Goal: Task Accomplishment & Management: Complete application form

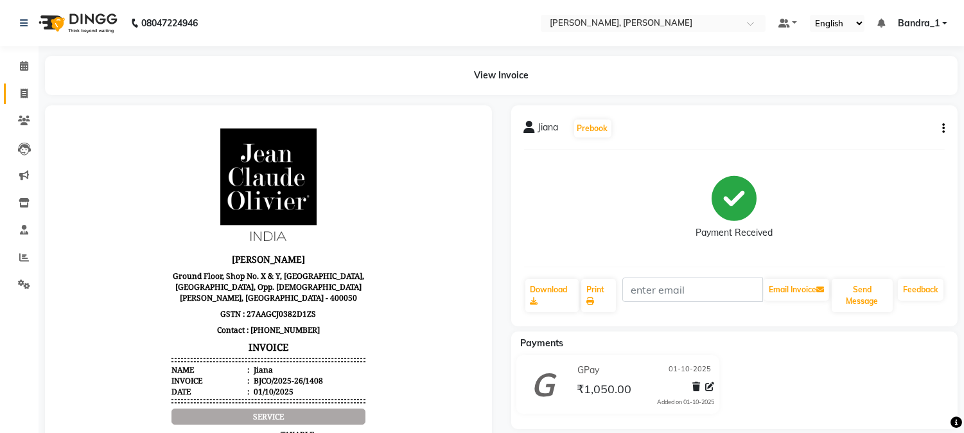
click at [21, 91] on icon at bounding box center [24, 94] width 7 height 10
select select "service"
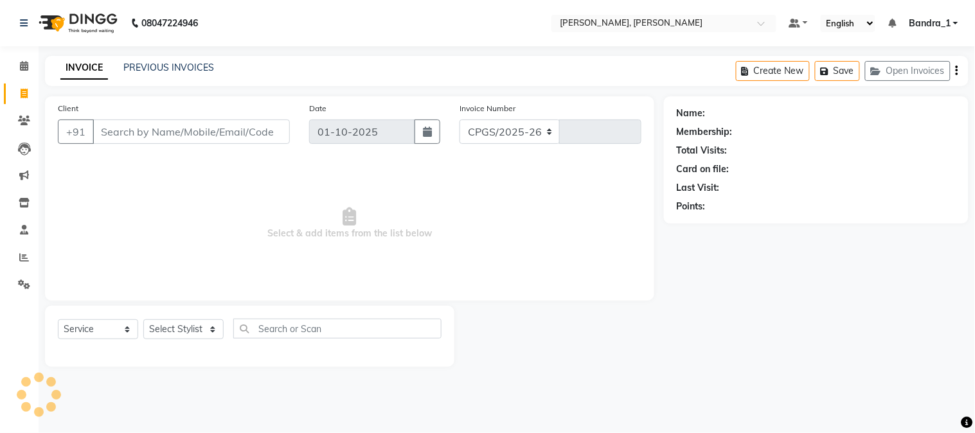
select select "7997"
type input "1409"
click at [185, 131] on input "Client" at bounding box center [191, 132] width 197 height 24
click at [181, 127] on input "Client" at bounding box center [191, 132] width 197 height 24
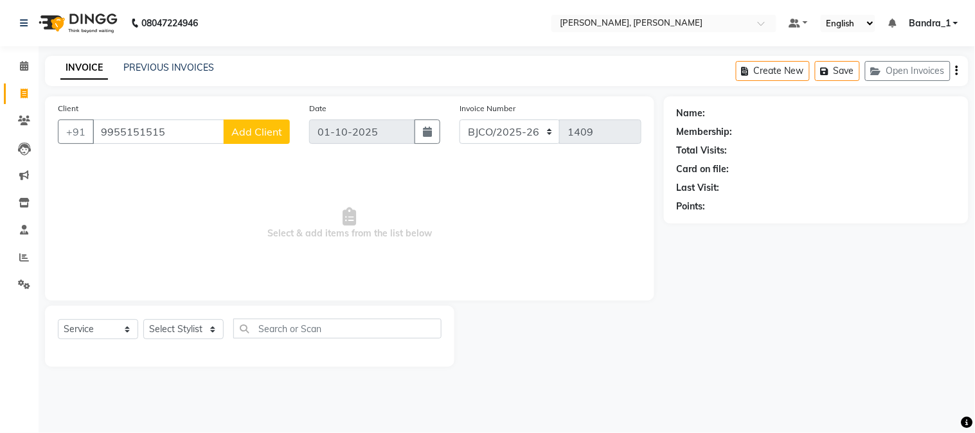
type input "9955151515"
click at [267, 133] on span "Add Client" at bounding box center [256, 131] width 51 height 13
select select "22"
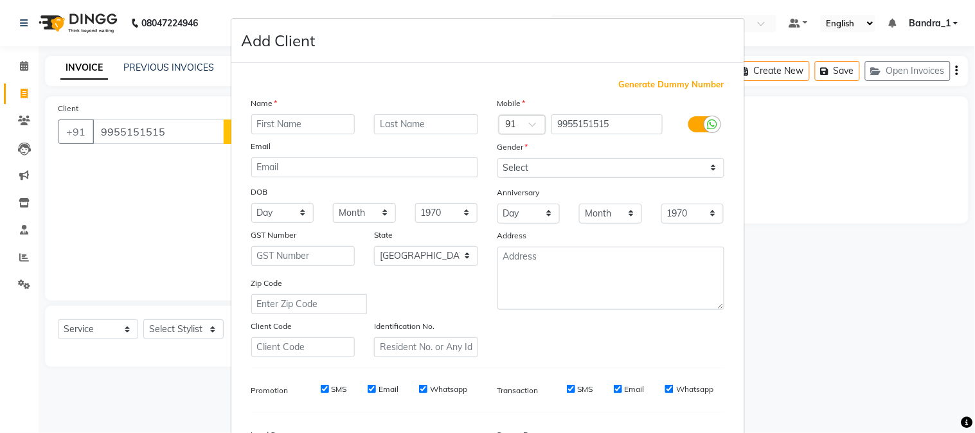
click at [283, 123] on input "text" at bounding box center [303, 124] width 104 height 20
type input "KHUSH"
click at [418, 123] on input "text" at bounding box center [426, 124] width 104 height 20
type input "[PERSON_NAME]"
click at [549, 171] on select "Select [DEMOGRAPHIC_DATA] [DEMOGRAPHIC_DATA] Other Prefer Not To Say" at bounding box center [610, 168] width 227 height 20
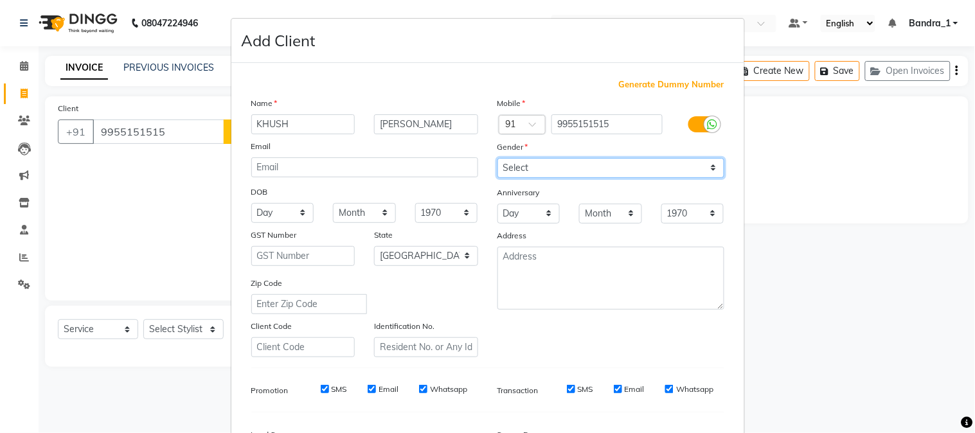
select select "[DEMOGRAPHIC_DATA]"
click at [497, 158] on select "Select [DEMOGRAPHIC_DATA] [DEMOGRAPHIC_DATA] Other Prefer Not To Say" at bounding box center [610, 168] width 227 height 20
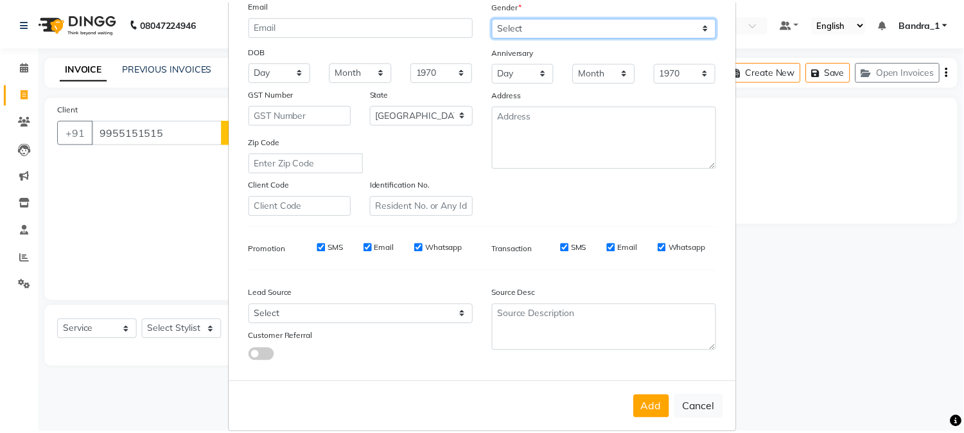
scroll to position [161, 0]
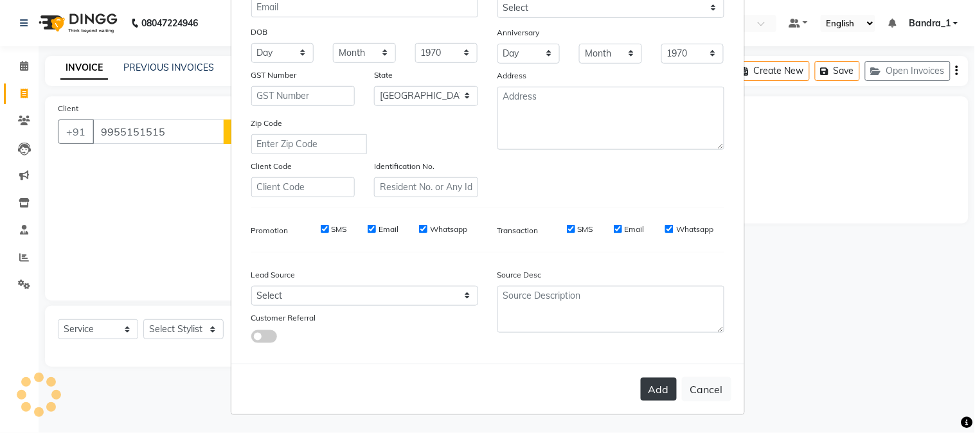
click at [655, 387] on button "Add" at bounding box center [659, 389] width 36 height 23
select select
select select "null"
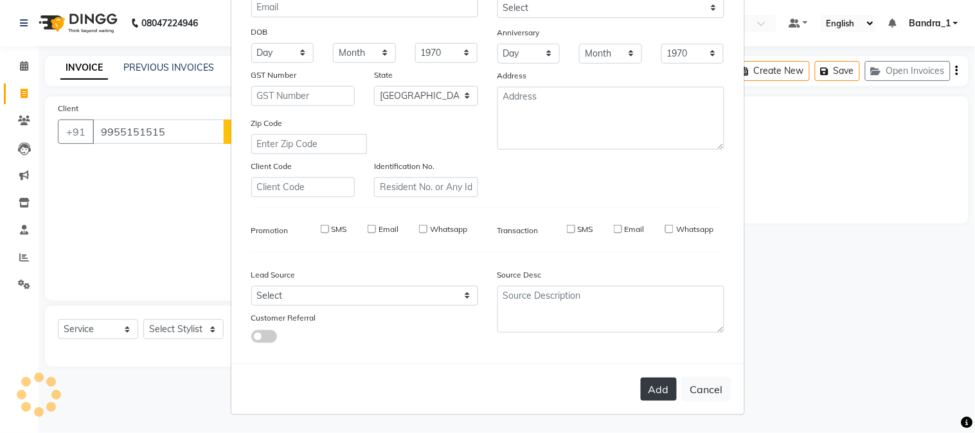
select select
checkbox input "false"
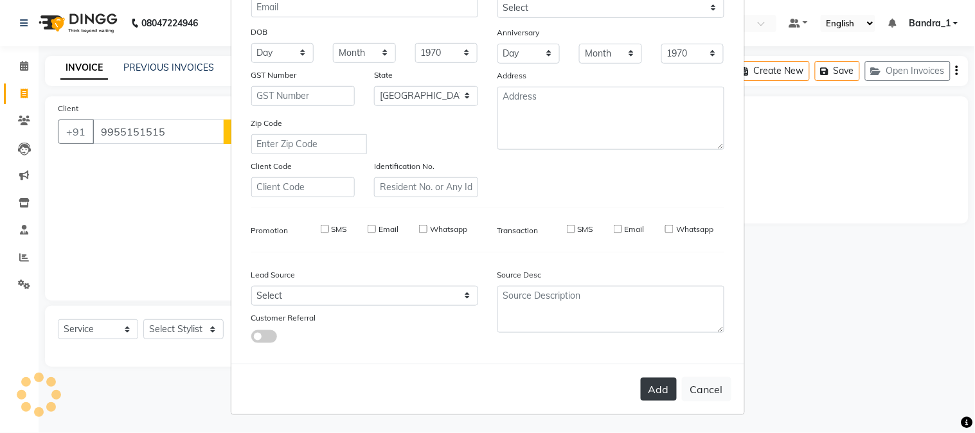
checkbox input "false"
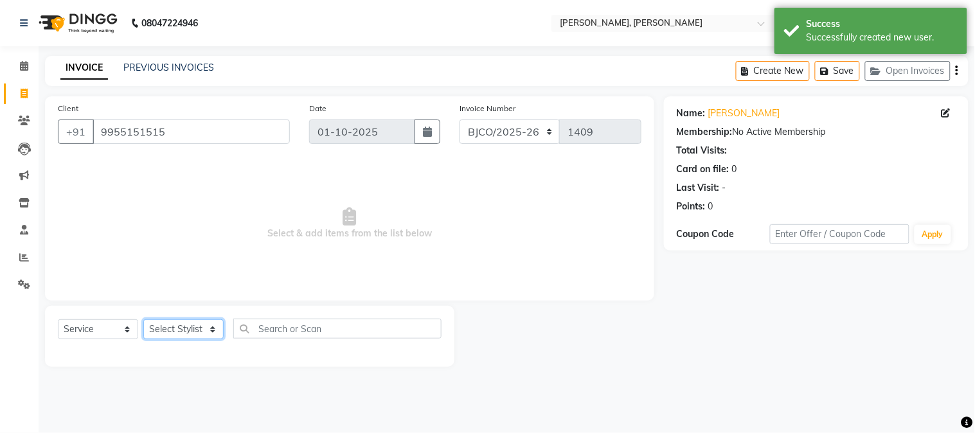
click at [185, 334] on select "Select Stylist [PERSON_NAME] [PERSON_NAME] [PERSON_NAME] Attham Bandra_1 Bandra…" at bounding box center [183, 329] width 80 height 20
select select "54154"
click at [143, 320] on select "Select Stylist [PERSON_NAME] [PERSON_NAME] [PERSON_NAME] Attham Bandra_1 Bandra…" at bounding box center [183, 329] width 80 height 20
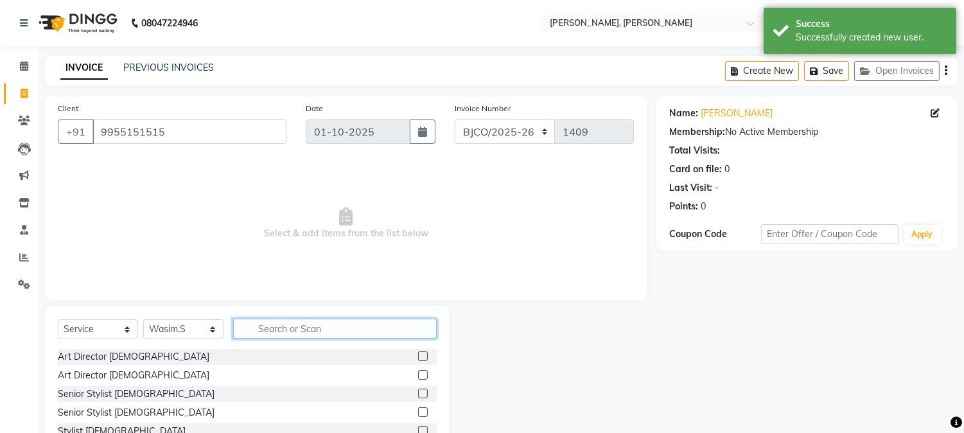
click at [320, 331] on input "text" at bounding box center [335, 329] width 204 height 20
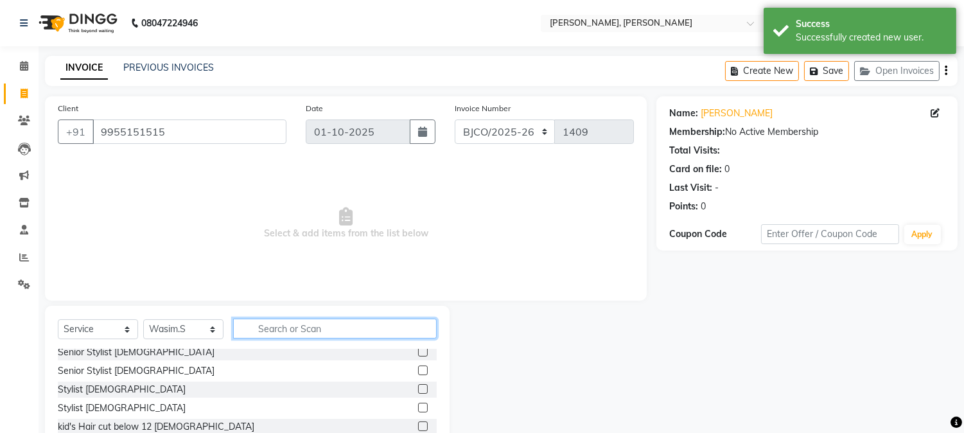
scroll to position [35, 0]
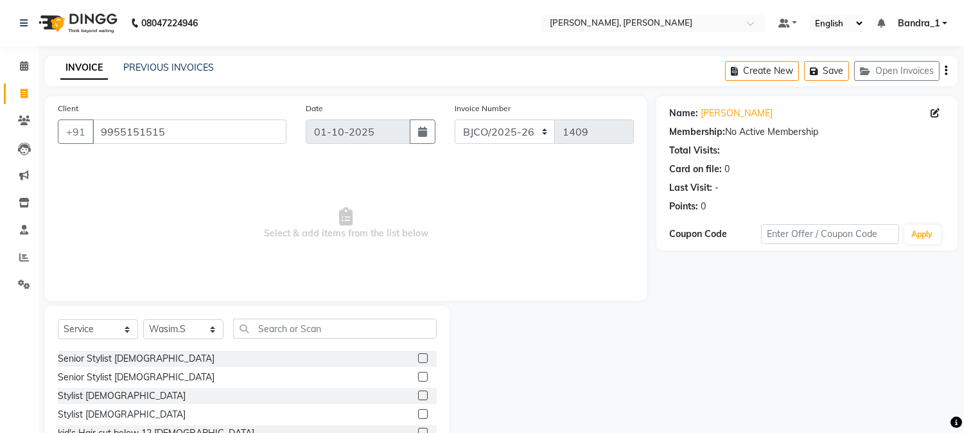
click at [418, 395] on label at bounding box center [423, 396] width 10 height 10
click at [418, 395] on input "checkbox" at bounding box center [422, 396] width 8 height 8
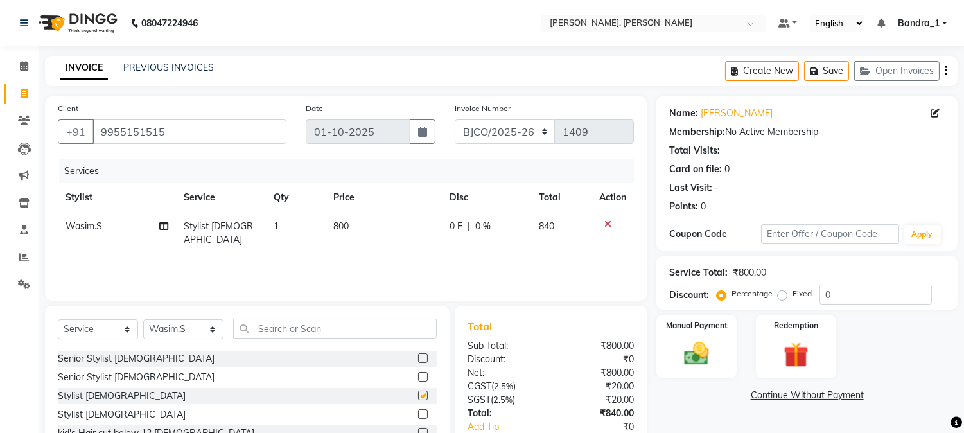
checkbox input "false"
click at [606, 226] on icon at bounding box center [608, 224] width 7 height 9
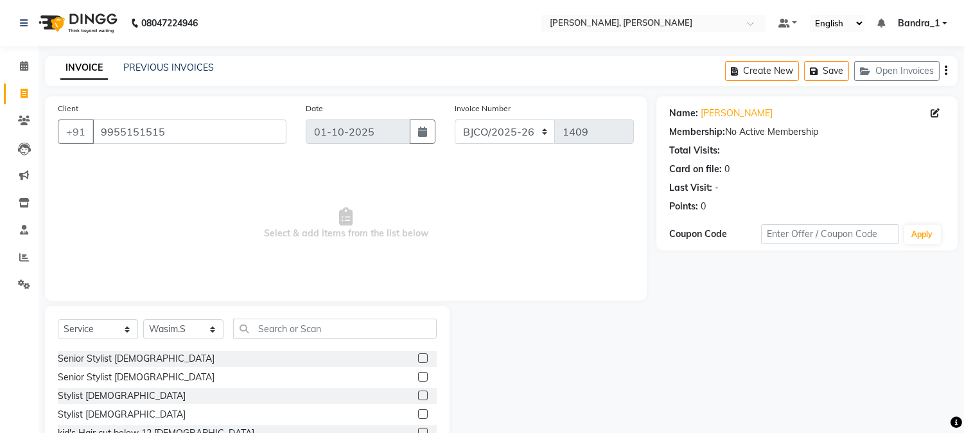
click at [418, 376] on label at bounding box center [423, 377] width 10 height 10
click at [418, 376] on input "checkbox" at bounding box center [422, 377] width 8 height 8
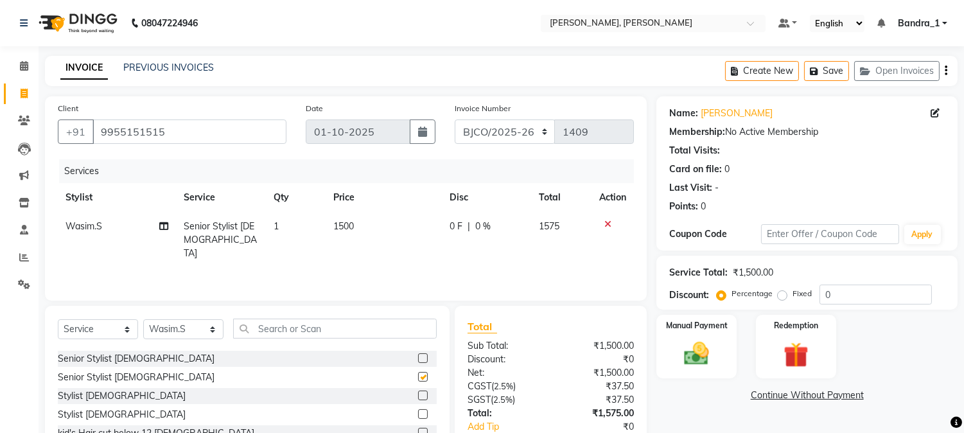
checkbox input "false"
click at [344, 331] on input "text" at bounding box center [335, 329] width 204 height 20
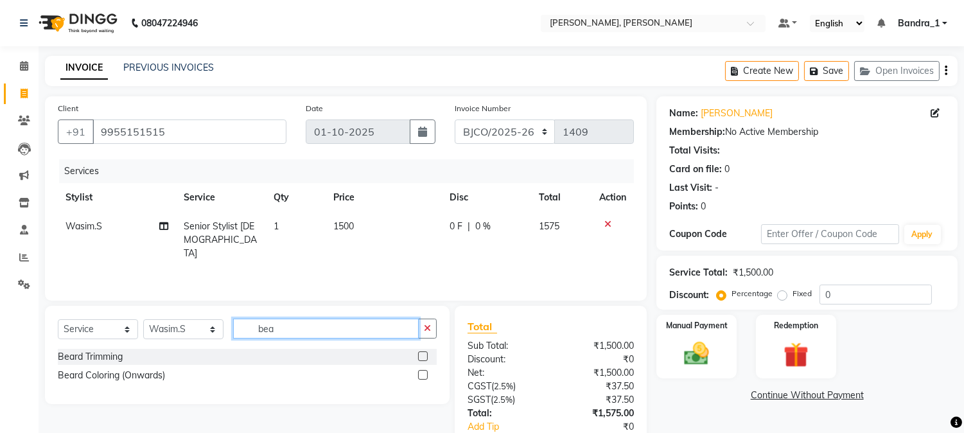
type input "bea"
click at [424, 357] on label at bounding box center [423, 356] width 10 height 10
click at [424, 357] on input "checkbox" at bounding box center [422, 357] width 8 height 8
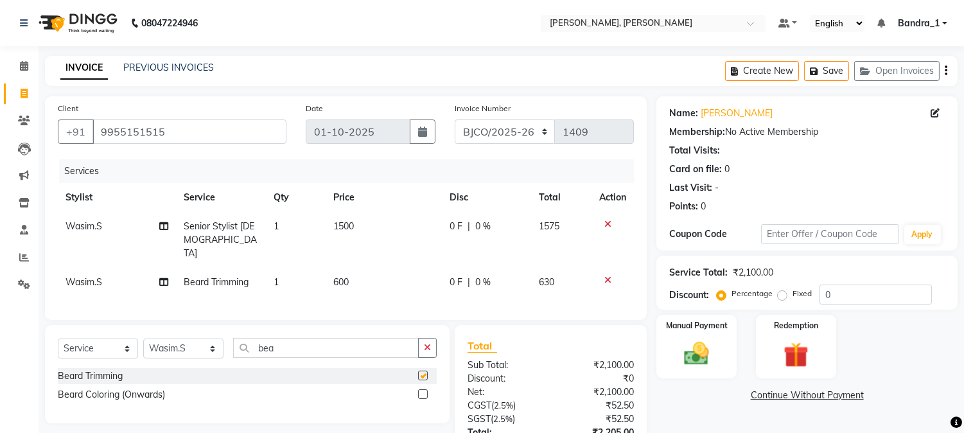
checkbox input "false"
click at [823, 73] on button "Save" at bounding box center [826, 71] width 45 height 20
click at [834, 69] on button "Save" at bounding box center [826, 71] width 45 height 20
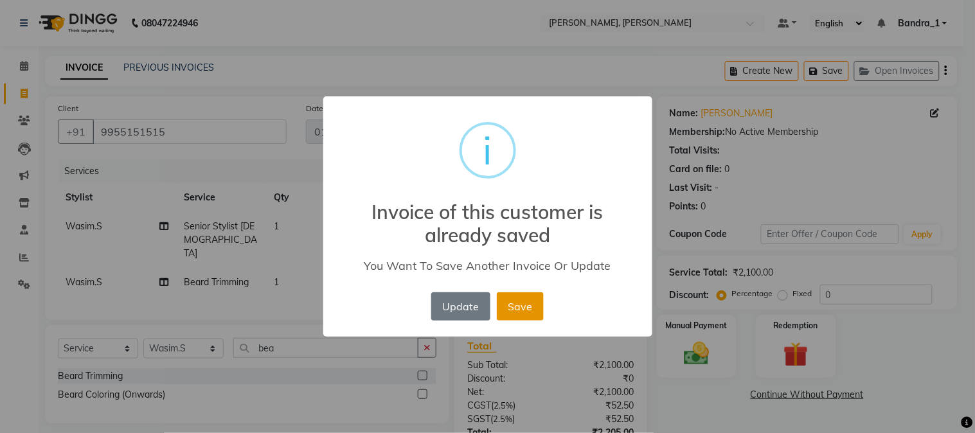
drag, startPoint x: 517, startPoint y: 310, endPoint x: 39, endPoint y: 236, distance: 482.9
click at [516, 309] on button "Save" at bounding box center [520, 306] width 47 height 28
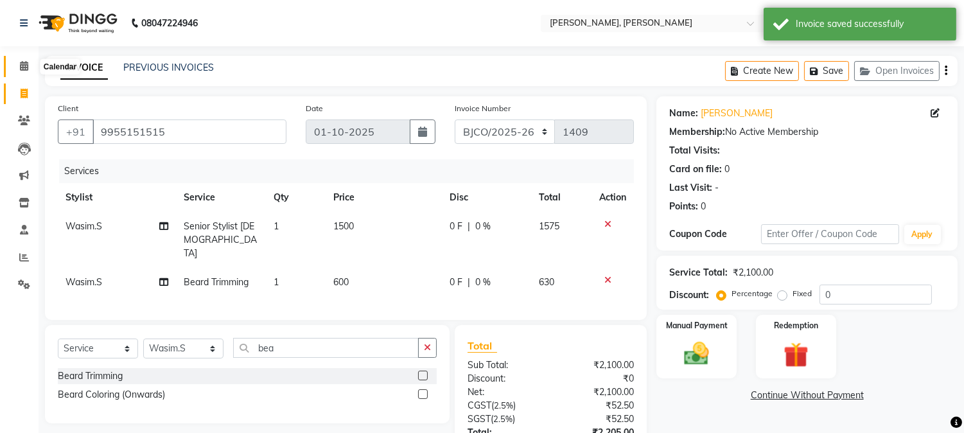
click at [20, 63] on icon at bounding box center [24, 66] width 8 height 10
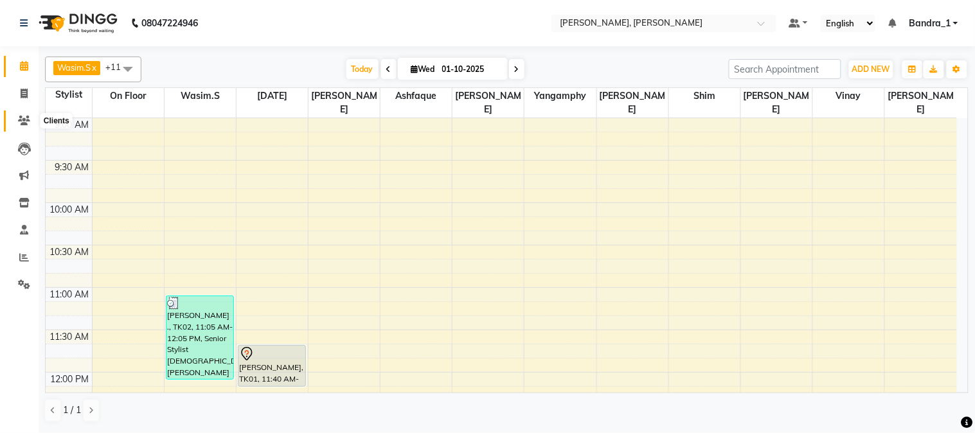
click at [30, 124] on span at bounding box center [24, 121] width 22 height 15
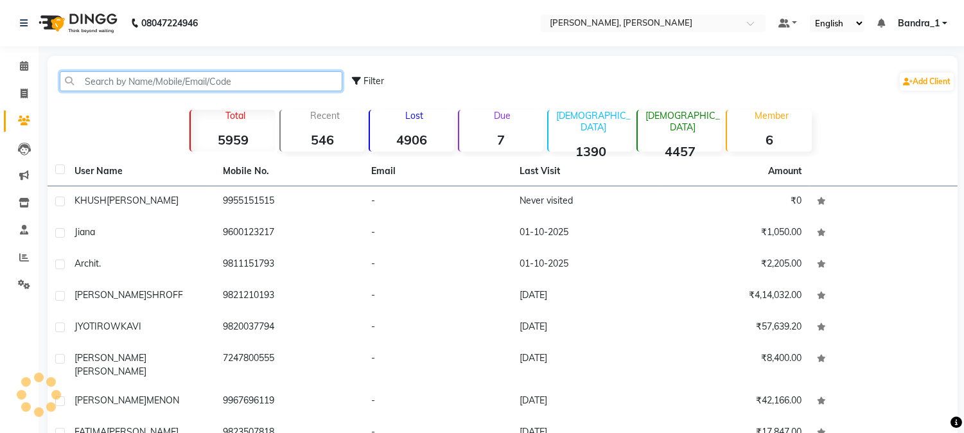
click at [136, 76] on input "text" at bounding box center [201, 81] width 283 height 20
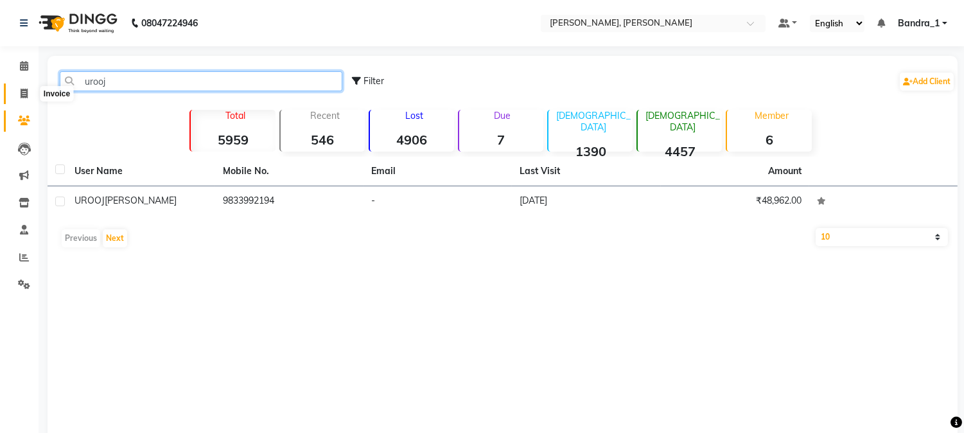
type input "urooj"
click at [24, 94] on icon at bounding box center [24, 94] width 7 height 10
select select "7997"
select select "service"
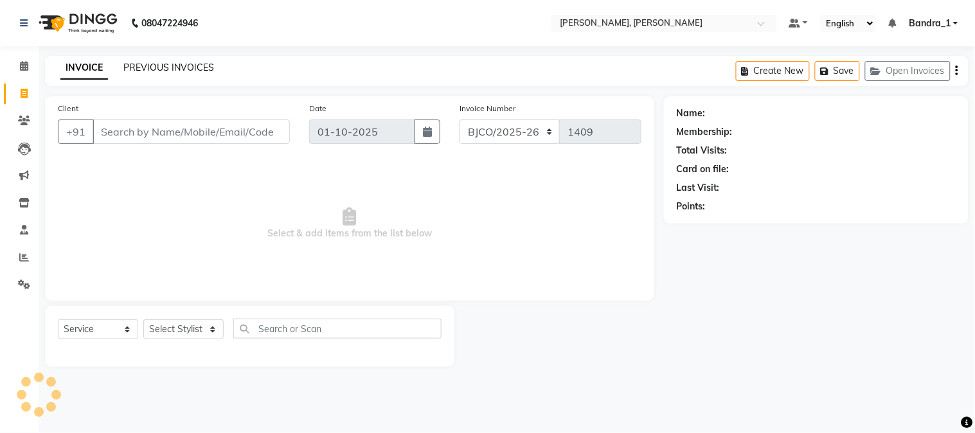
click at [170, 62] on link "PREVIOUS INVOICES" at bounding box center [168, 68] width 91 height 12
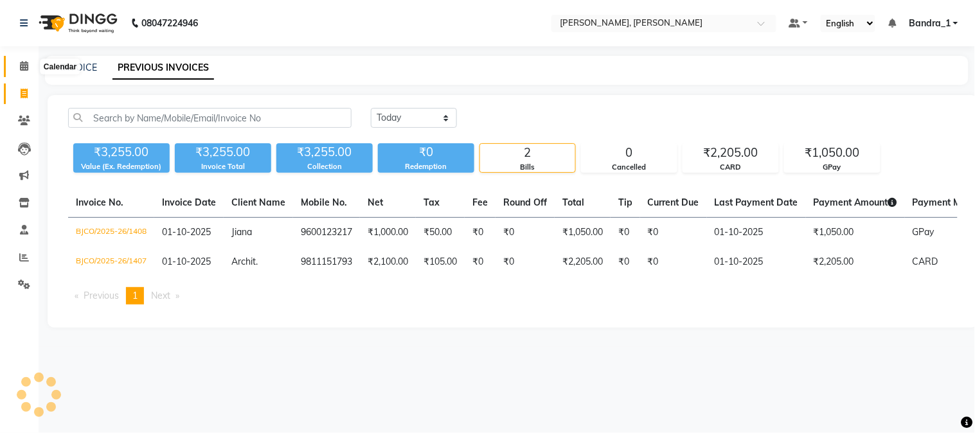
click at [23, 67] on icon at bounding box center [24, 66] width 8 height 10
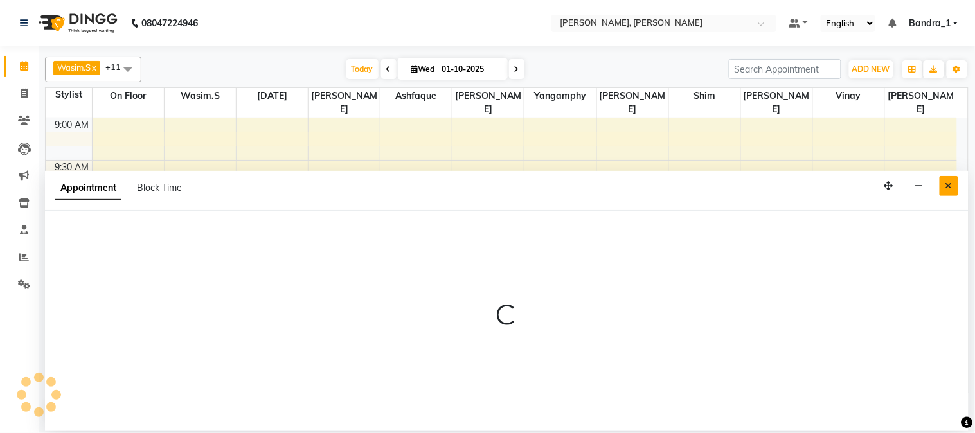
click at [949, 190] on icon "Close" at bounding box center [948, 185] width 7 height 9
